Goal: Task Accomplishment & Management: Use online tool/utility

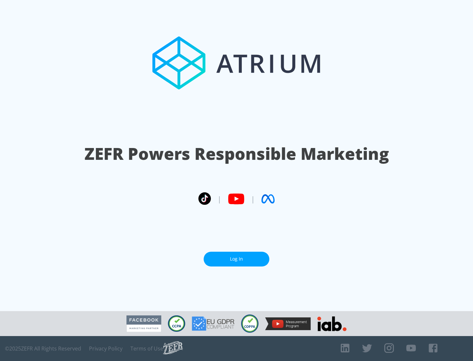
click at [236, 259] on link "Log In" at bounding box center [237, 259] width 66 height 15
